Goal: Task Accomplishment & Management: Manage account settings

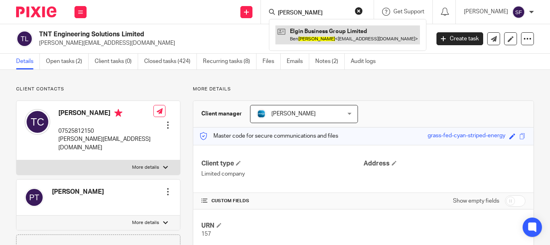
type input "vallance"
click at [346, 39] on link at bounding box center [348, 34] width 145 height 19
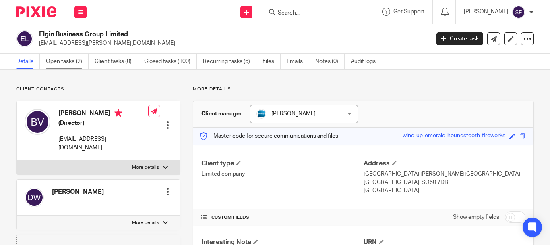
click at [75, 61] on link "Open tasks (2)" at bounding box center [67, 62] width 43 height 16
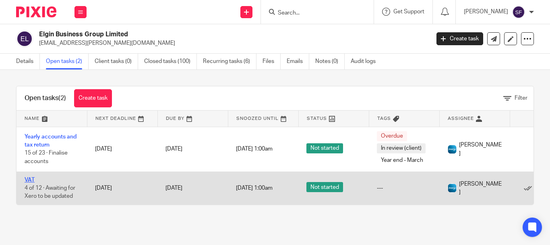
click at [28, 178] on link "VAT" at bounding box center [30, 180] width 10 height 6
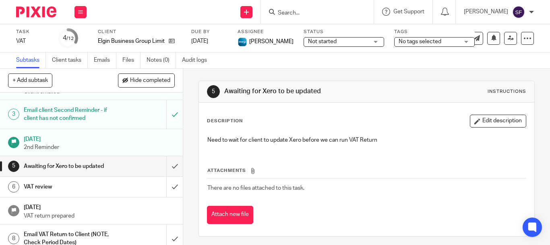
scroll to position [81, 0]
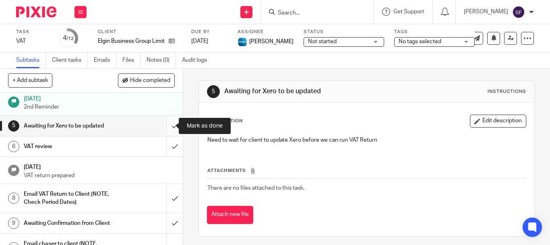
click at [164, 128] on input "submit" at bounding box center [91, 126] width 183 height 20
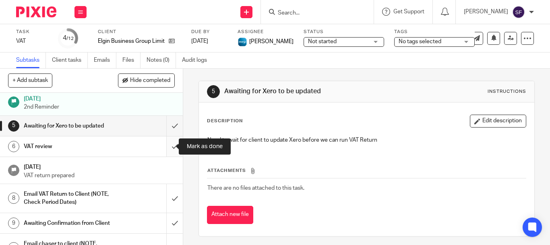
click at [168, 147] on input "submit" at bounding box center [91, 146] width 183 height 20
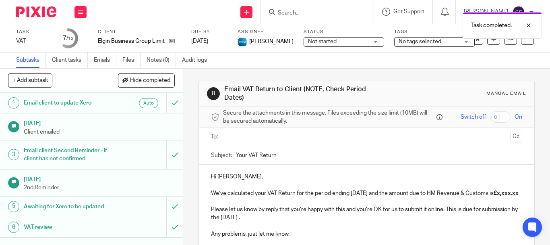
scroll to position [121, 0]
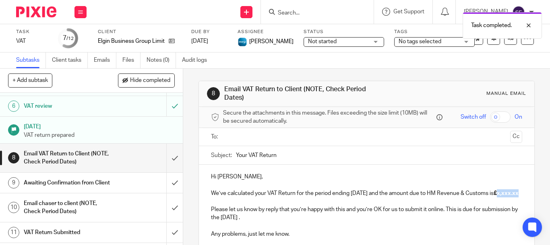
drag, startPoint x: 213, startPoint y: 202, endPoint x: 233, endPoint y: 202, distance: 20.5
click at [494, 196] on strong "£x,xxx.xx" at bounding box center [506, 193] width 25 height 6
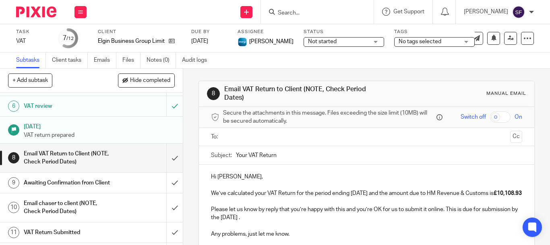
scroll to position [40, 0]
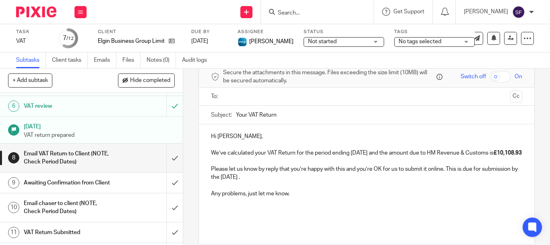
click at [231, 94] on input "text" at bounding box center [366, 96] width 281 height 9
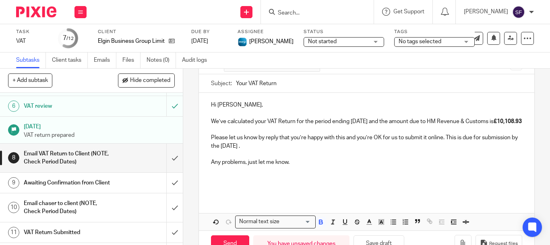
scroll to position [106, 0]
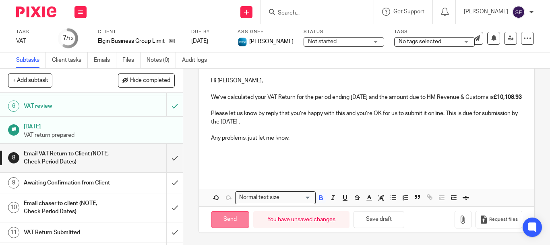
click at [234, 217] on input "Send" at bounding box center [230, 219] width 38 height 17
type input "Sent"
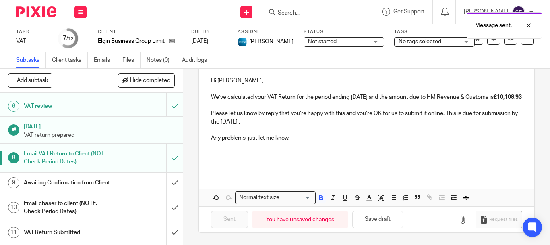
click at [309, 11] on div "Message sent." at bounding box center [408, 23] width 267 height 31
click at [529, 26] on div at bounding box center [523, 26] width 22 height 10
click at [338, 13] on input "Search" at bounding box center [313, 13] width 73 height 7
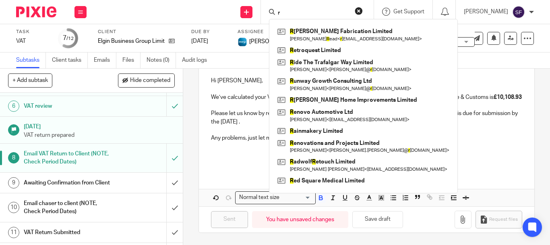
click at [328, 13] on input "r" at bounding box center [313, 13] width 73 height 7
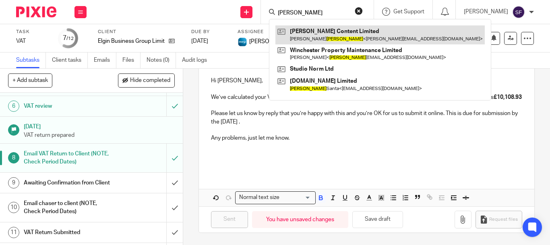
type input "roberts"
click at [322, 33] on link at bounding box center [380, 34] width 209 height 19
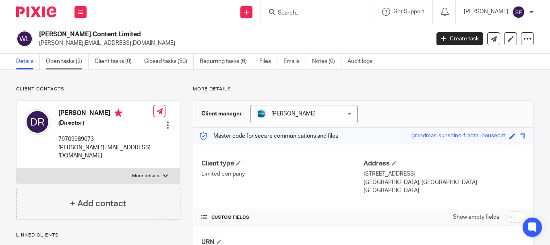
click at [83, 65] on link "Open tasks (2)" at bounding box center [67, 62] width 43 height 16
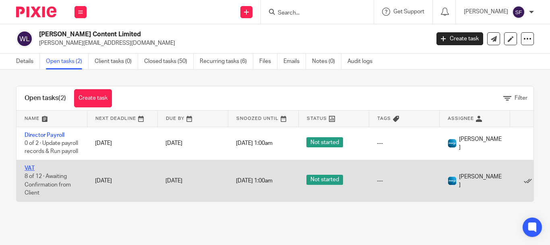
click at [27, 171] on link "VAT" at bounding box center [30, 168] width 10 height 6
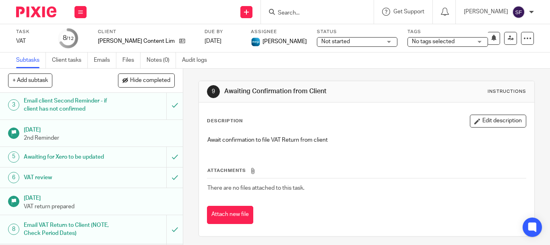
scroll to position [121, 0]
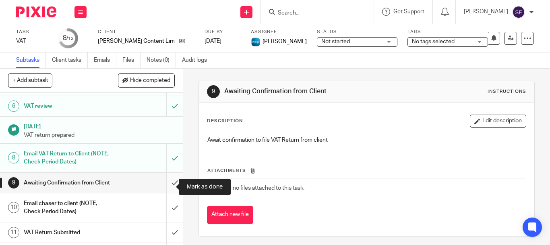
click at [169, 184] on input "submit" at bounding box center [91, 182] width 183 height 20
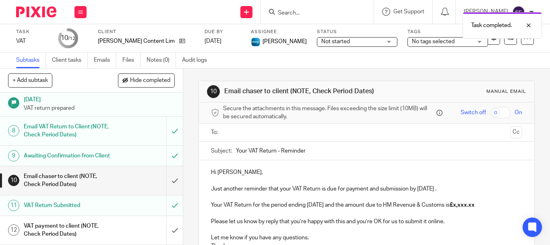
scroll to position [40, 0]
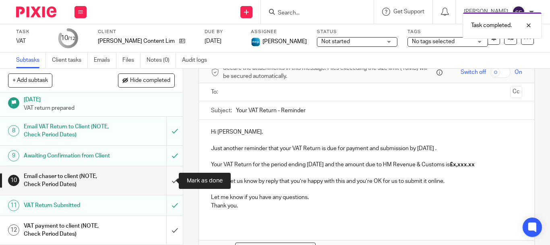
click at [168, 180] on input "submit" at bounding box center [91, 180] width 183 height 29
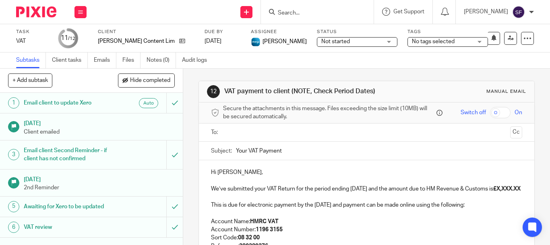
scroll to position [156, 0]
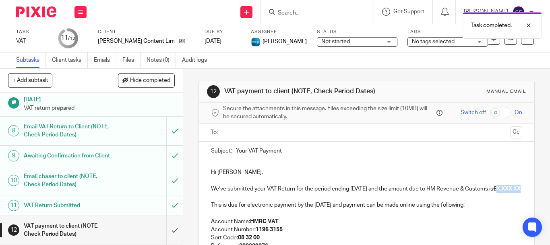
drag, startPoint x: 212, startPoint y: 198, endPoint x: 237, endPoint y: 197, distance: 25.0
click at [493, 191] on strong "£X,XXX.XX" at bounding box center [506, 189] width 27 height 6
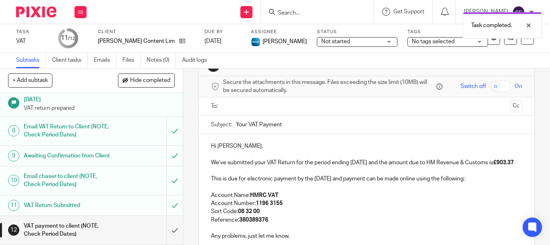
scroll to position [40, 0]
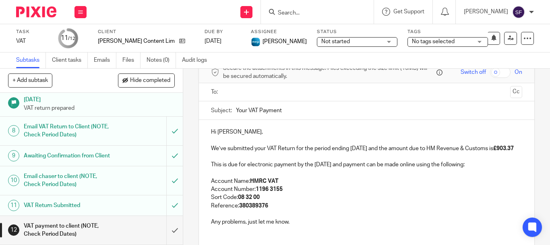
click at [236, 90] on input "text" at bounding box center [366, 91] width 281 height 9
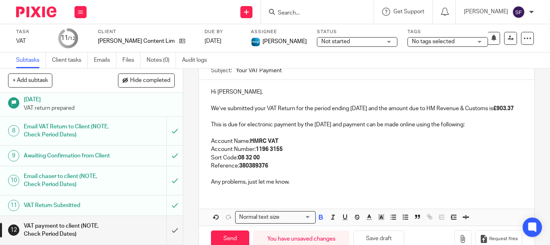
scroll to position [110, 0]
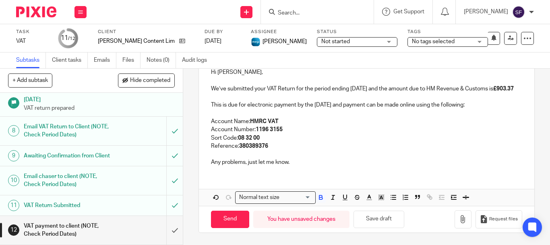
click at [224, 229] on div "Send You have unsaved changes Save draft Request files" at bounding box center [367, 218] width 336 height 27
click at [226, 223] on input "Send" at bounding box center [230, 218] width 38 height 17
type input "Sent"
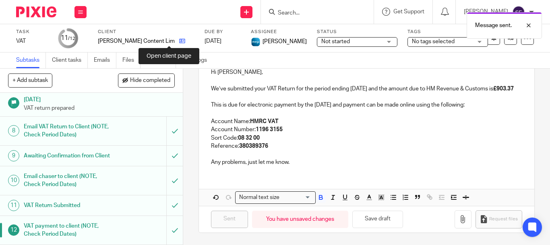
click at [179, 41] on icon at bounding box center [182, 41] width 6 height 6
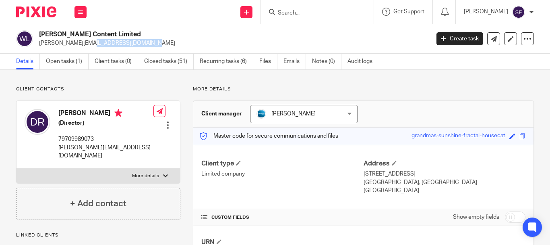
drag, startPoint x: 42, startPoint y: 40, endPoint x: 95, endPoint y: 48, distance: 53.7
click at [106, 51] on div "[PERSON_NAME] Content Limited [PERSON_NAME][EMAIL_ADDRESS][DOMAIN_NAME] Create …" at bounding box center [275, 38] width 550 height 29
copy p "[PERSON_NAME][EMAIL_ADDRESS][DOMAIN_NAME]"
click at [69, 62] on link "Open tasks (1)" at bounding box center [67, 62] width 43 height 16
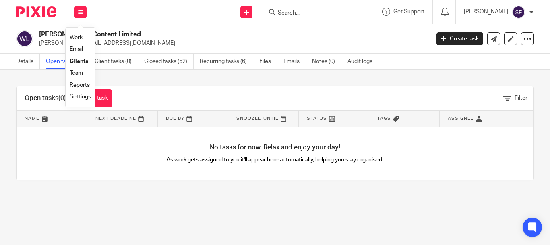
click at [79, 72] on link "Team" at bounding box center [76, 73] width 13 height 6
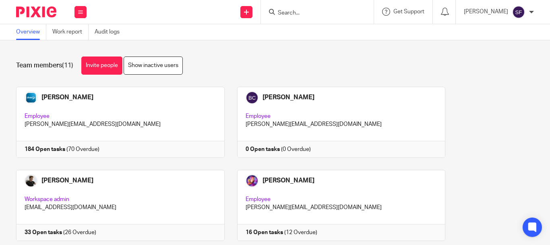
click at [334, 14] on input "Search" at bounding box center [313, 13] width 73 height 7
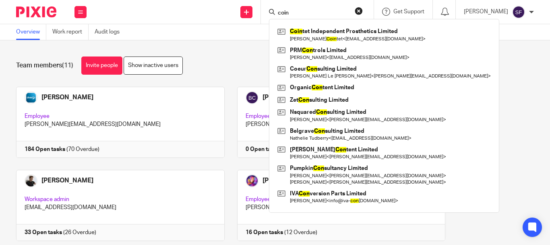
type input "coin"
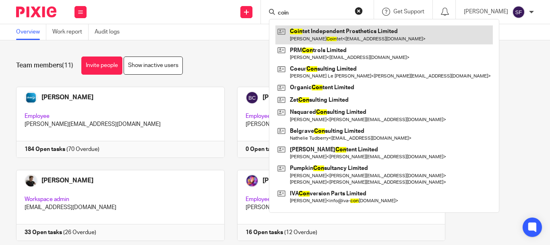
click at [339, 35] on link at bounding box center [385, 34] width 218 height 19
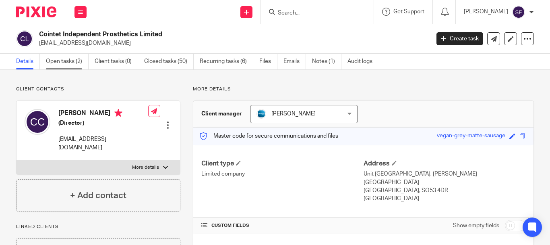
click at [69, 58] on link "Open tasks (2)" at bounding box center [67, 62] width 43 height 16
